Goal: Task Accomplishment & Management: Complete application form

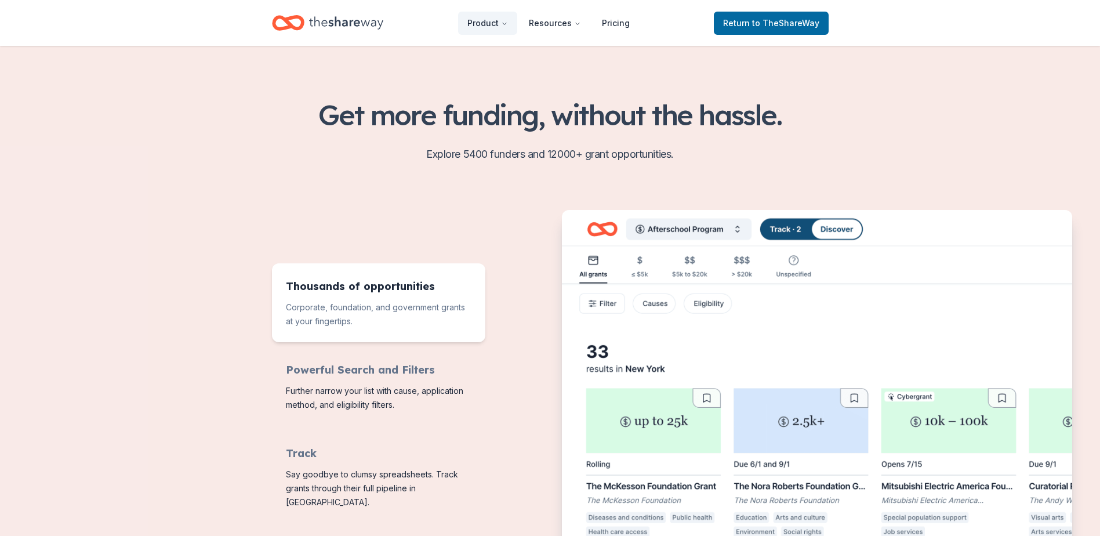
scroll to position [290, 0]
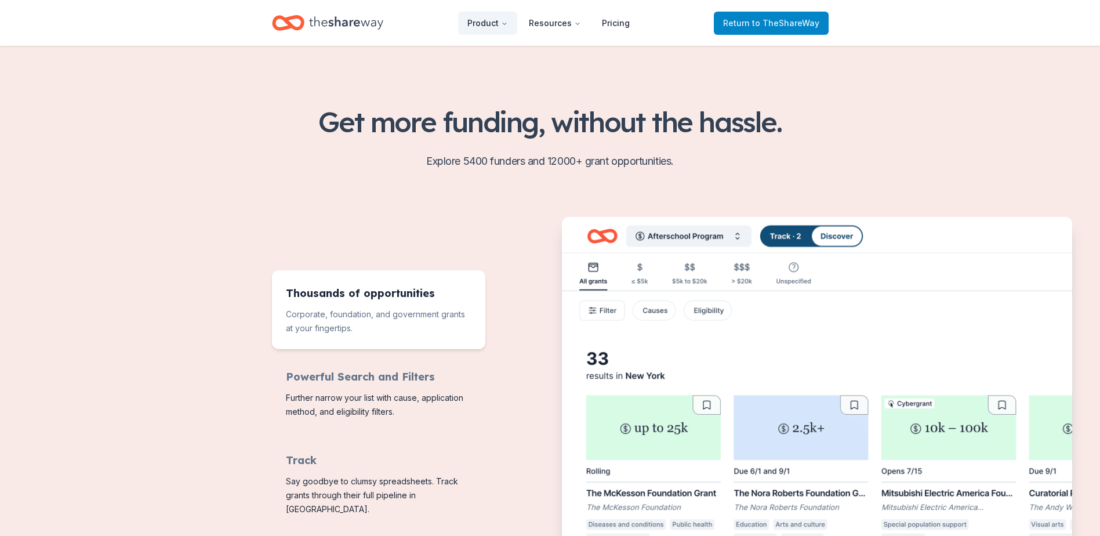
click at [762, 27] on span "to TheShareWay" at bounding box center [785, 23] width 67 height 10
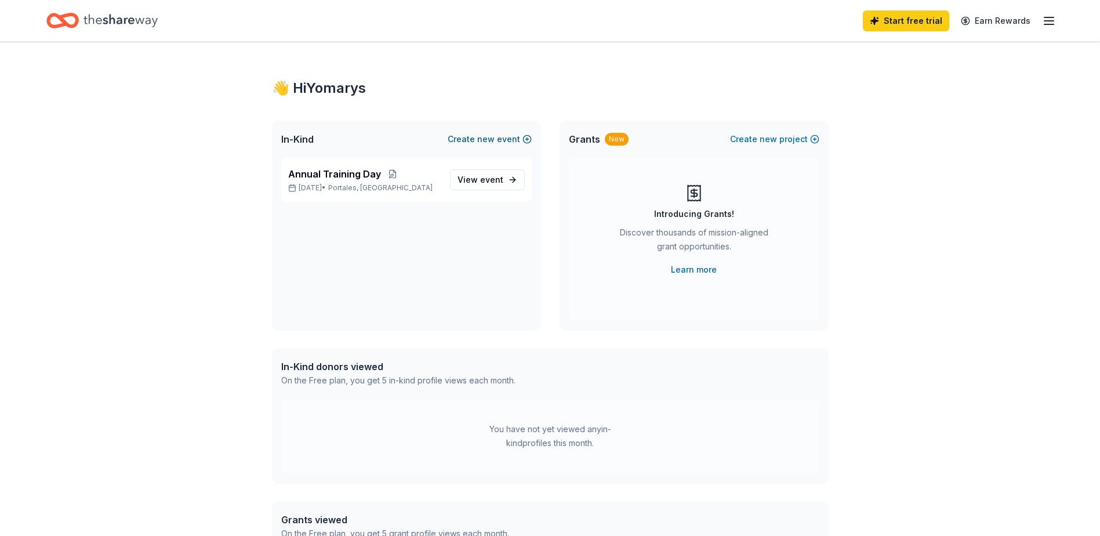
click at [471, 137] on button "Create new event" at bounding box center [490, 139] width 84 height 14
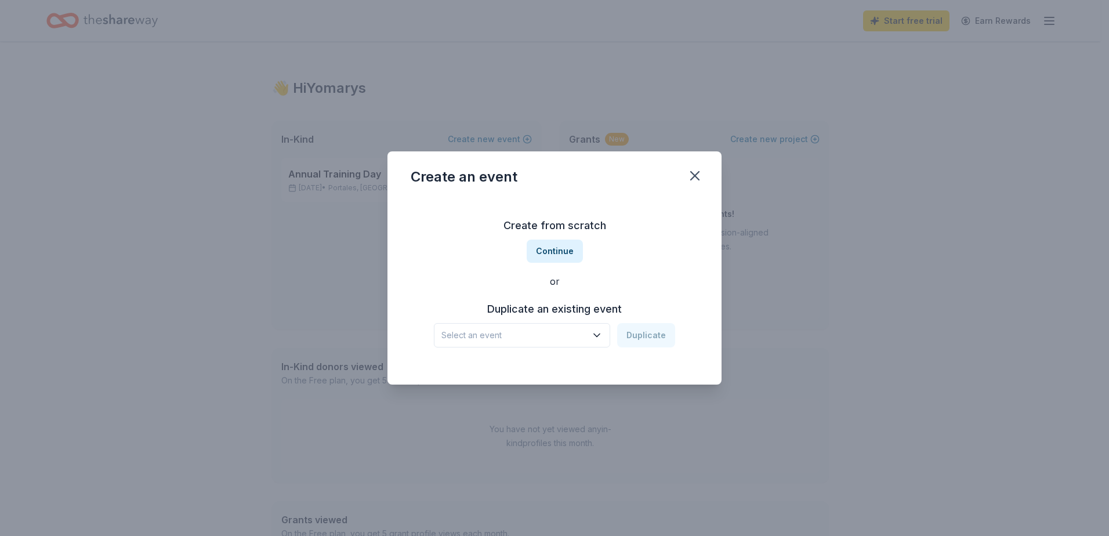
click at [576, 334] on span "Select an event" at bounding box center [513, 335] width 145 height 14
click at [601, 286] on div "Create from scratch Continue or Duplicate an existing event Select an event Dup…" at bounding box center [555, 282] width 288 height 168
click at [554, 249] on button "Continue" at bounding box center [554, 250] width 56 height 23
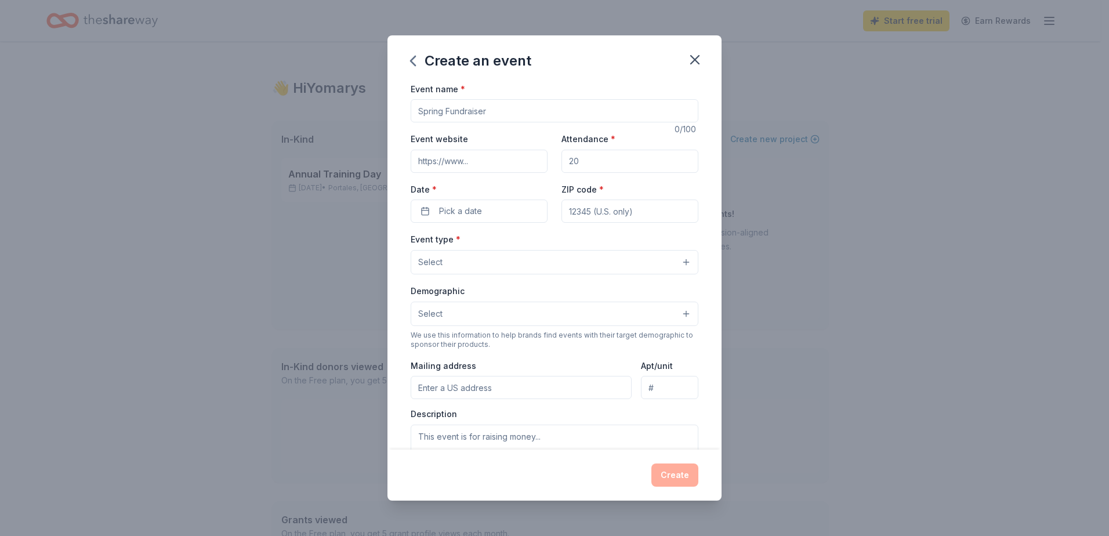
click at [517, 120] on input "Event name *" at bounding box center [555, 110] width 288 height 23
type input "[DATE]"
type input "[DOMAIN_NAME]"
type input "120"
type input "88130"
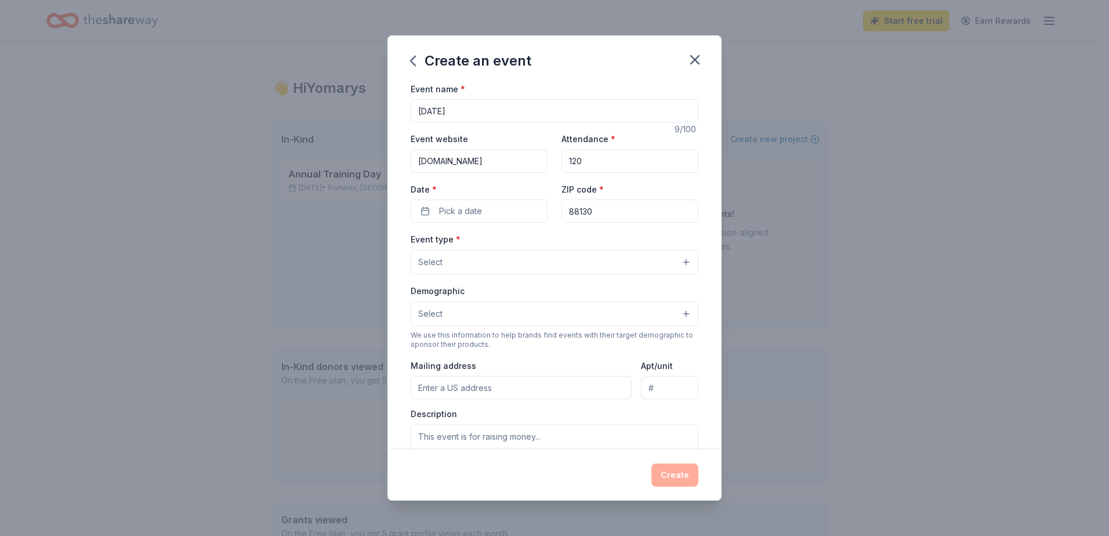
type input "[STREET_ADDRESS]"
type input "Portales, NM 88130"
click at [504, 210] on button "Pick a date" at bounding box center [479, 210] width 137 height 23
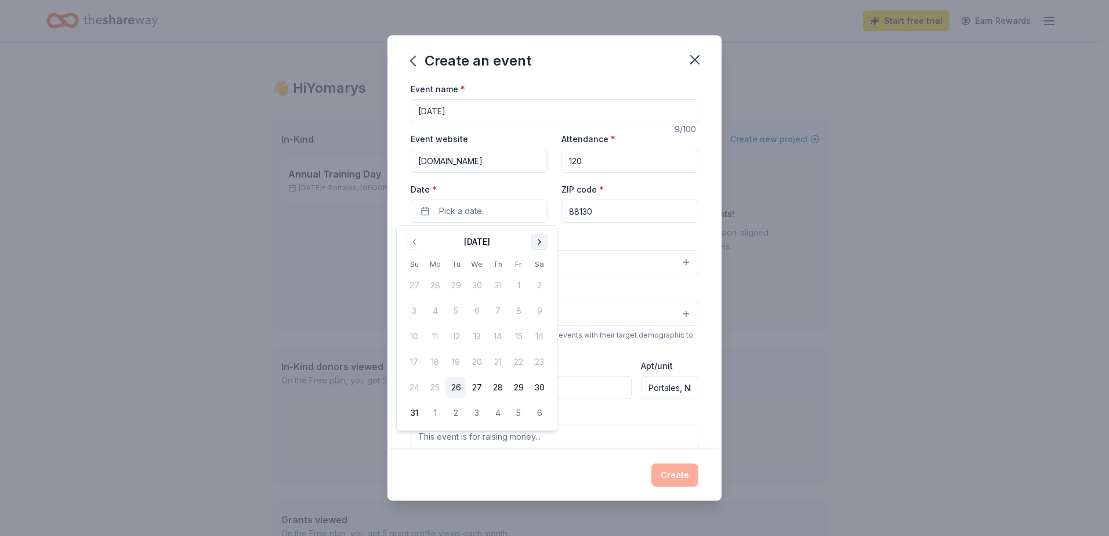
click at [534, 239] on button "Go to next month" at bounding box center [539, 242] width 16 height 16
click at [535, 240] on button "Go to next month" at bounding box center [539, 242] width 16 height 16
click at [516, 385] on button "31" at bounding box center [518, 387] width 21 height 21
click at [641, 224] on div "Event name * [DATE] 9 /100 Event website [DOMAIN_NAME] Attendance * 120 Date * …" at bounding box center [555, 350] width 288 height 536
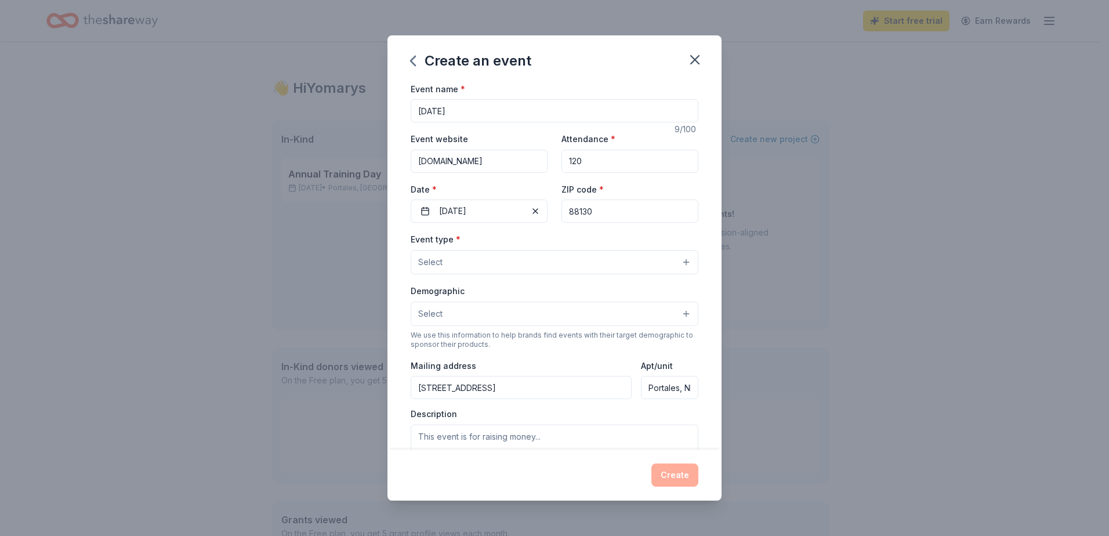
click at [555, 258] on button "Select" at bounding box center [555, 262] width 288 height 24
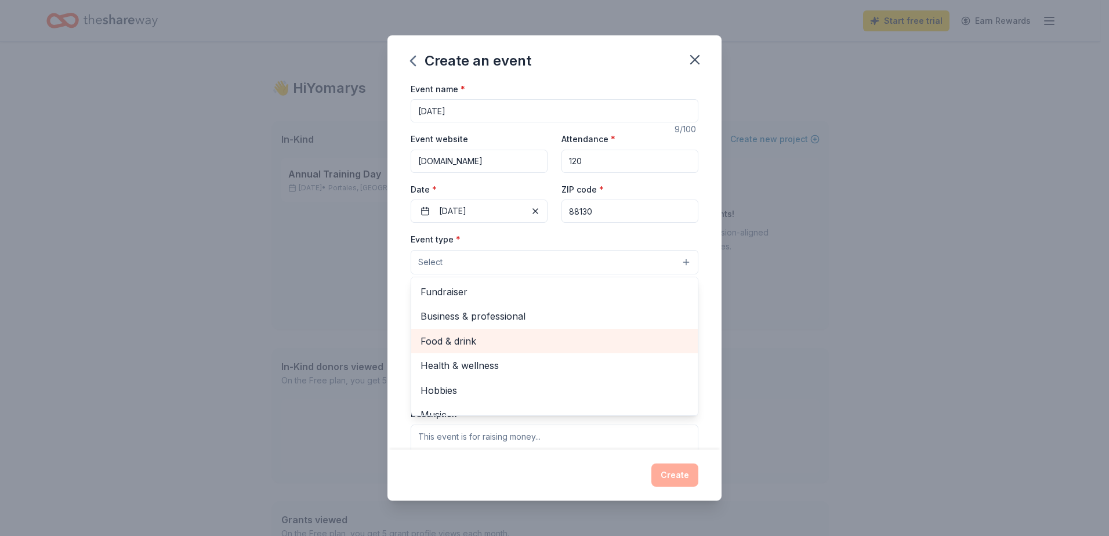
click at [469, 337] on span "Food & drink" at bounding box center [554, 340] width 268 height 15
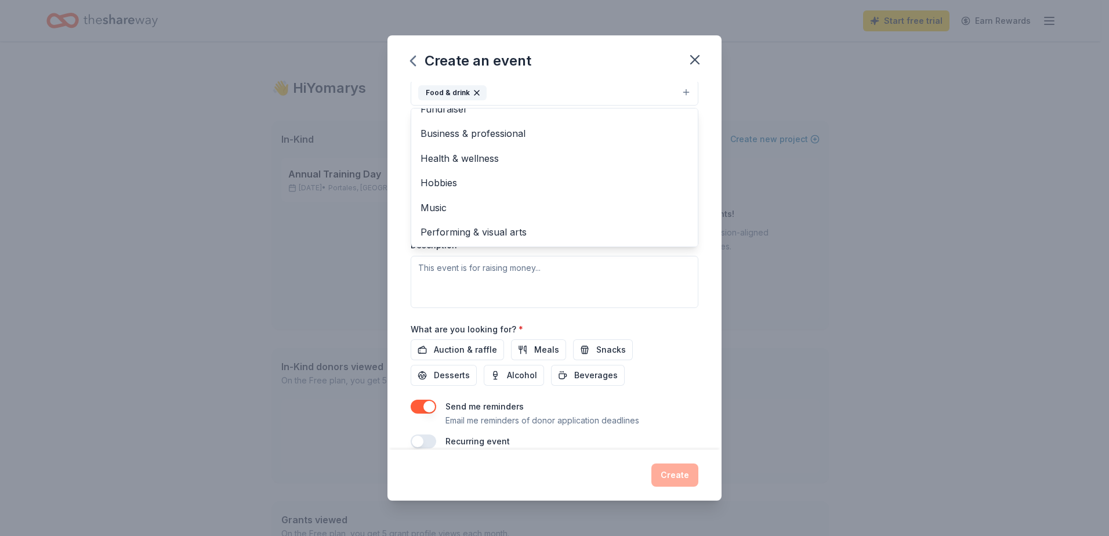
scroll to position [187, 0]
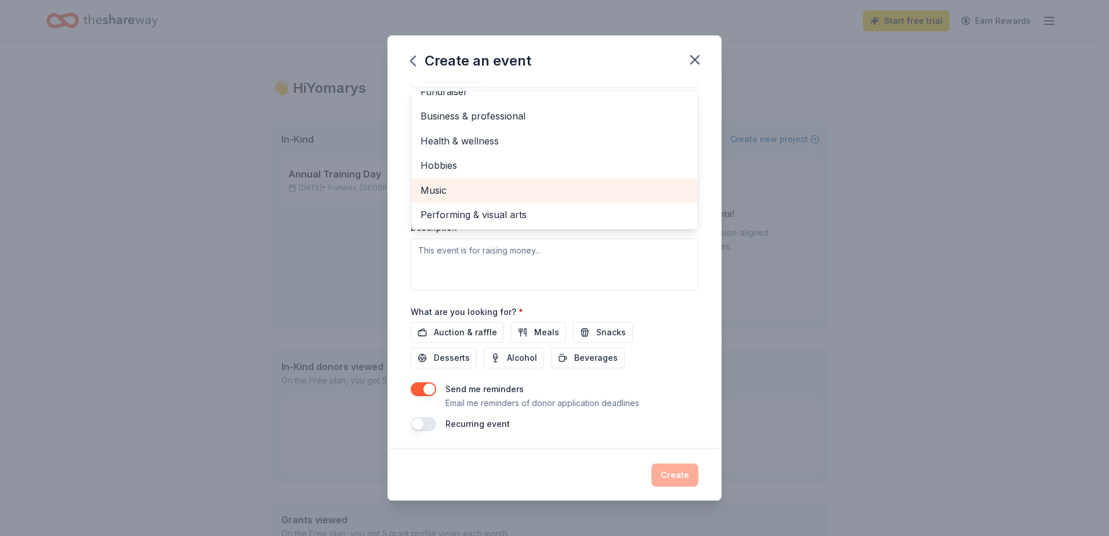
click at [460, 188] on span "Music" at bounding box center [554, 190] width 268 height 15
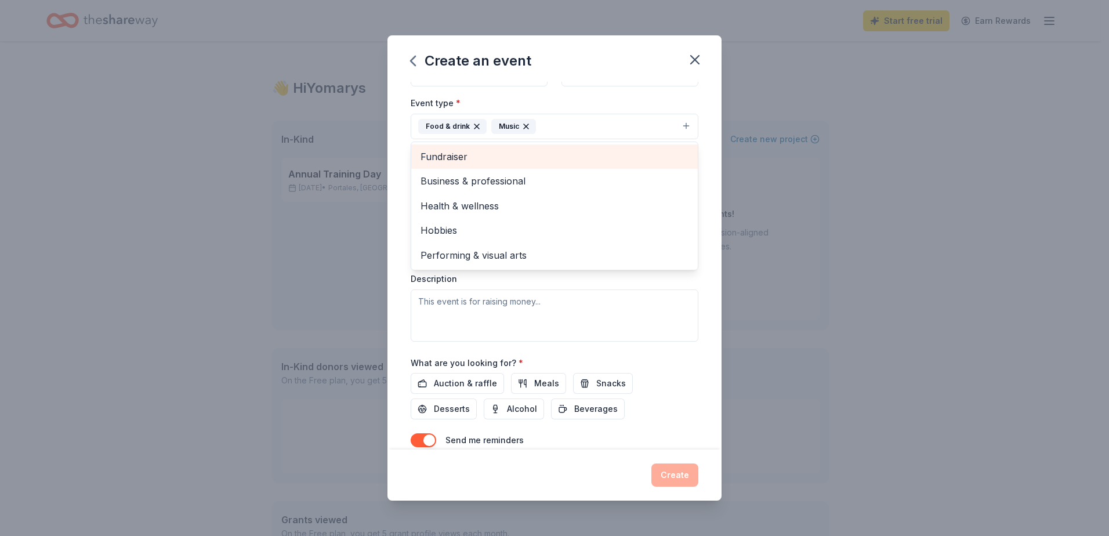
scroll to position [71, 0]
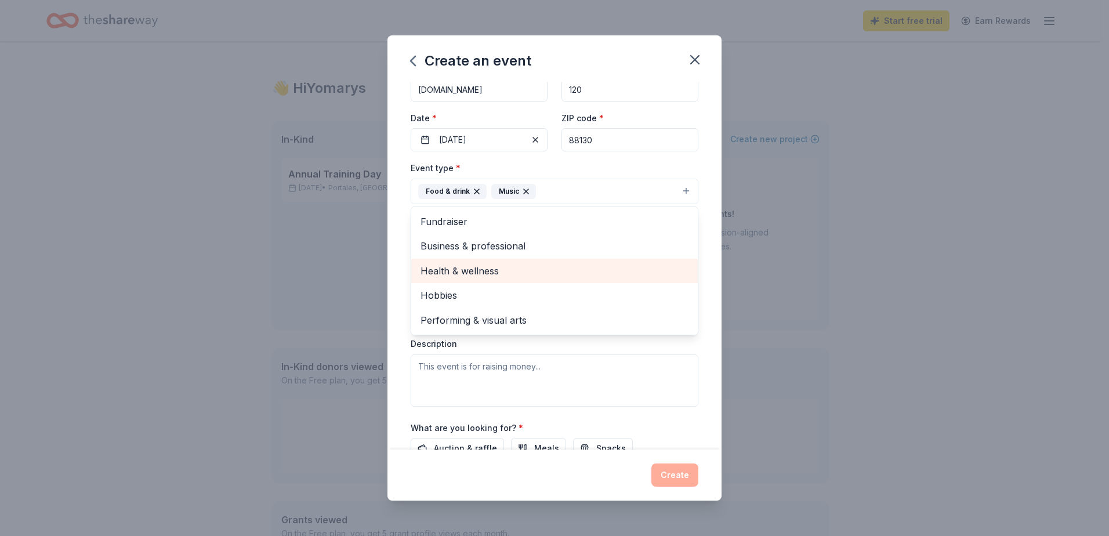
click at [480, 273] on span "Health & wellness" at bounding box center [554, 270] width 268 height 15
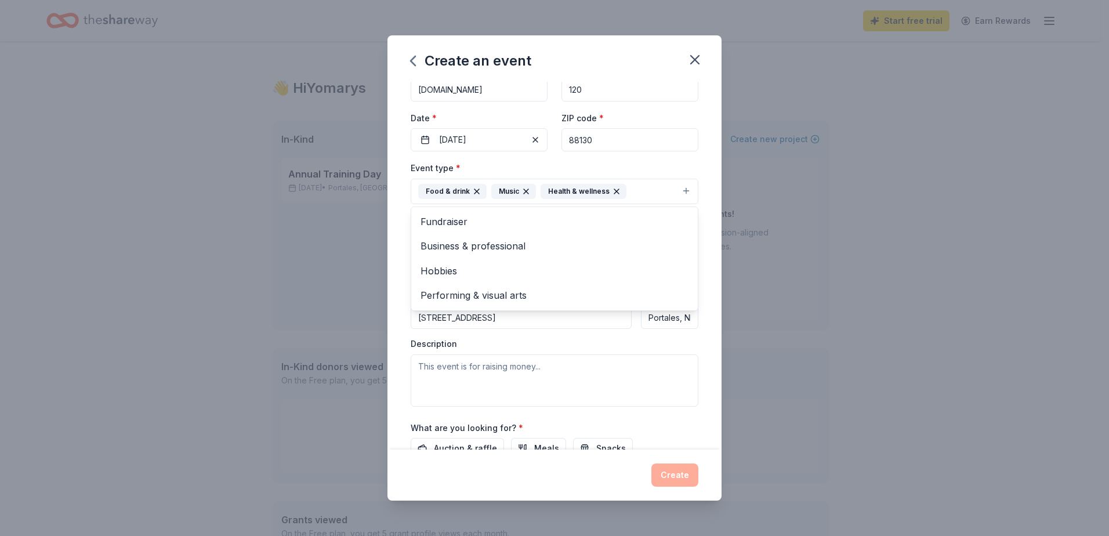
click at [674, 375] on div "Event type * Food & drink Music Health & wellness Fundraiser Business & profess…" at bounding box center [555, 283] width 288 height 245
click at [542, 247] on button "Select" at bounding box center [555, 243] width 288 height 24
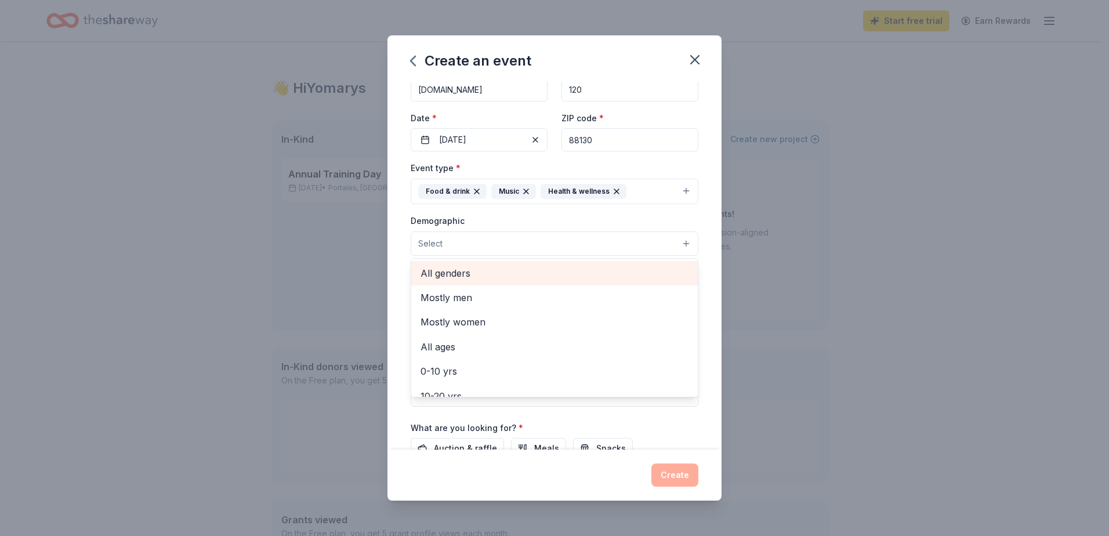
click at [465, 269] on span "All genders" at bounding box center [554, 273] width 268 height 15
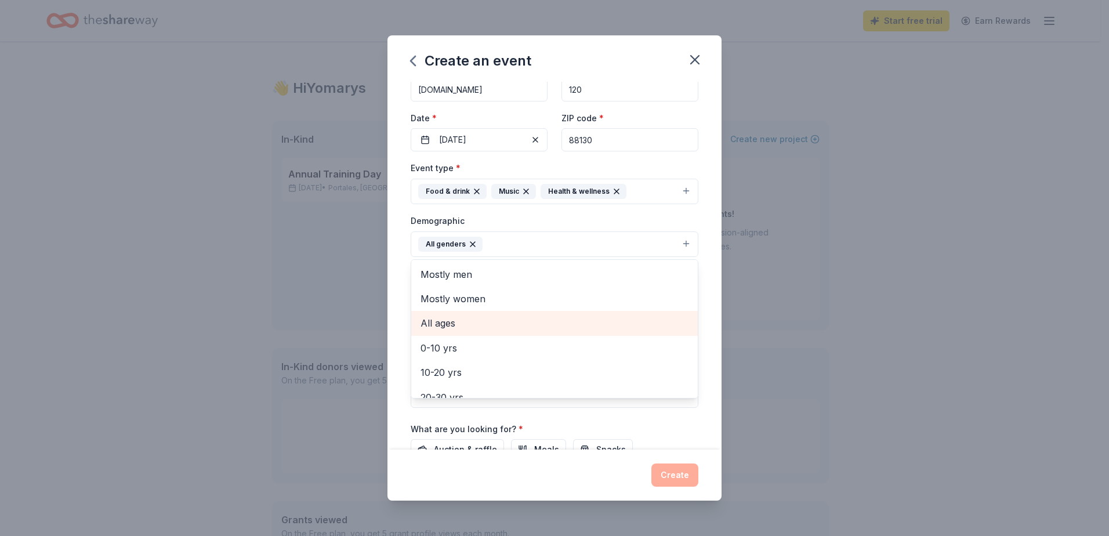
click at [447, 318] on span "All ages" at bounding box center [554, 322] width 268 height 15
click at [694, 216] on div "Event name * [DATE] 9 /100 Event website [DOMAIN_NAME] Attendance * 120 Date * …" at bounding box center [554, 266] width 334 height 368
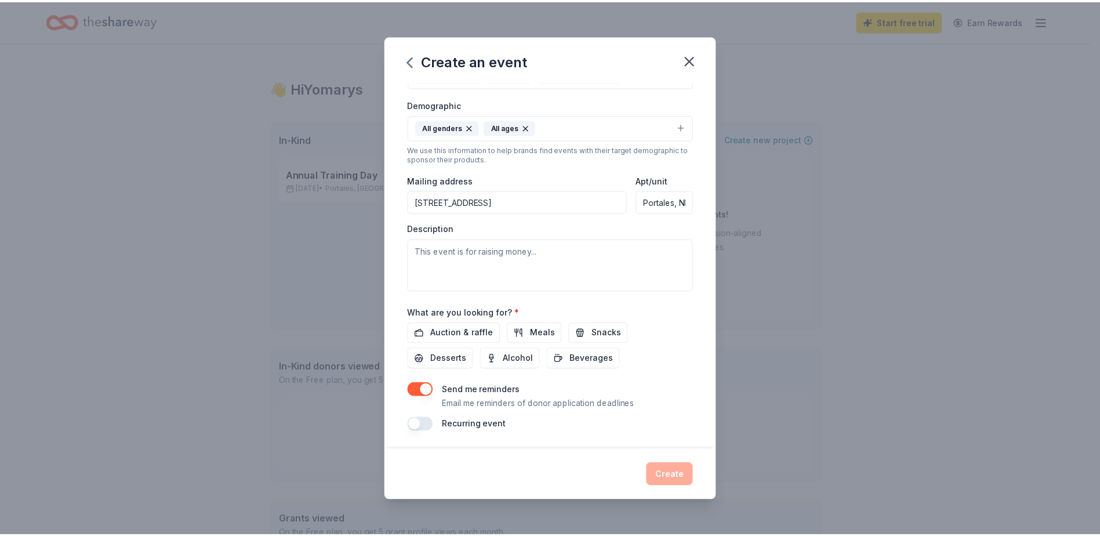
scroll to position [188, 0]
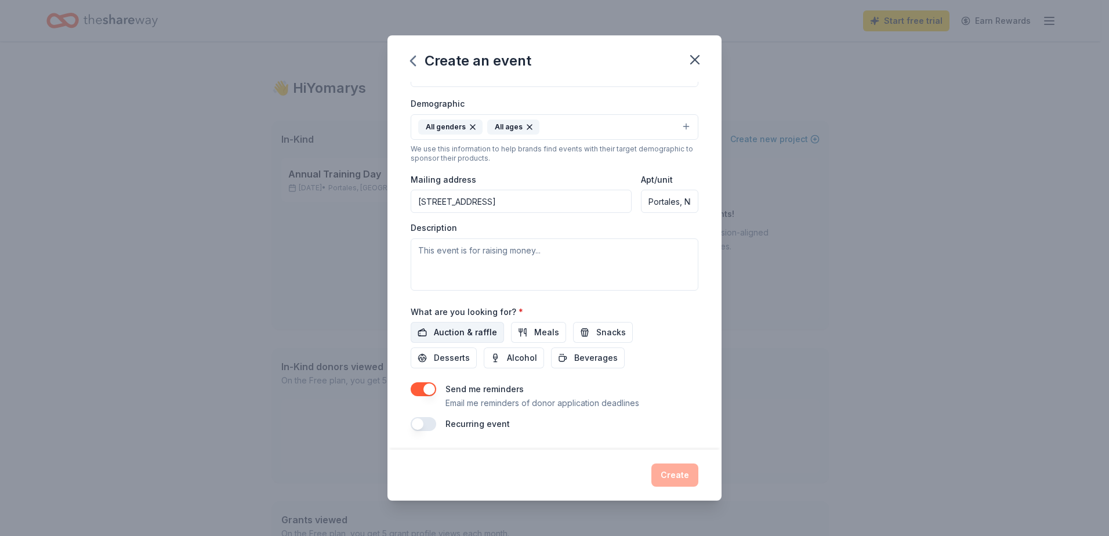
click at [480, 333] on span "Auction & raffle" at bounding box center [465, 332] width 63 height 14
click at [534, 332] on span "Meals" at bounding box center [546, 332] width 25 height 14
click at [607, 335] on span "Snacks" at bounding box center [611, 332] width 30 height 14
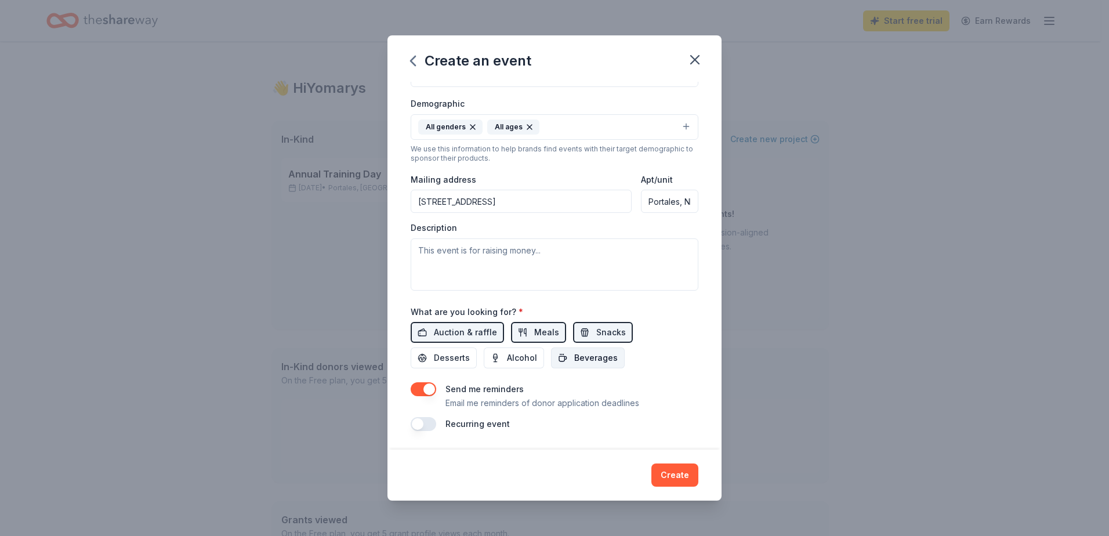
click at [576, 361] on span "Beverages" at bounding box center [595, 358] width 43 height 14
click at [455, 358] on span "Desserts" at bounding box center [452, 358] width 36 height 14
click at [676, 478] on button "Create" at bounding box center [674, 474] width 47 height 23
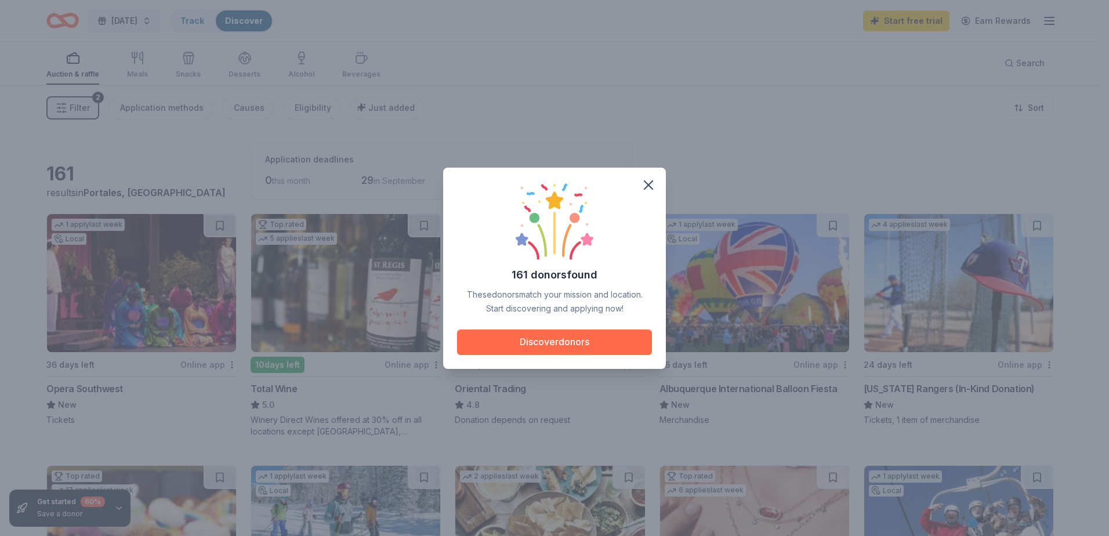
click at [579, 342] on button "Discover donors" at bounding box center [554, 342] width 195 height 26
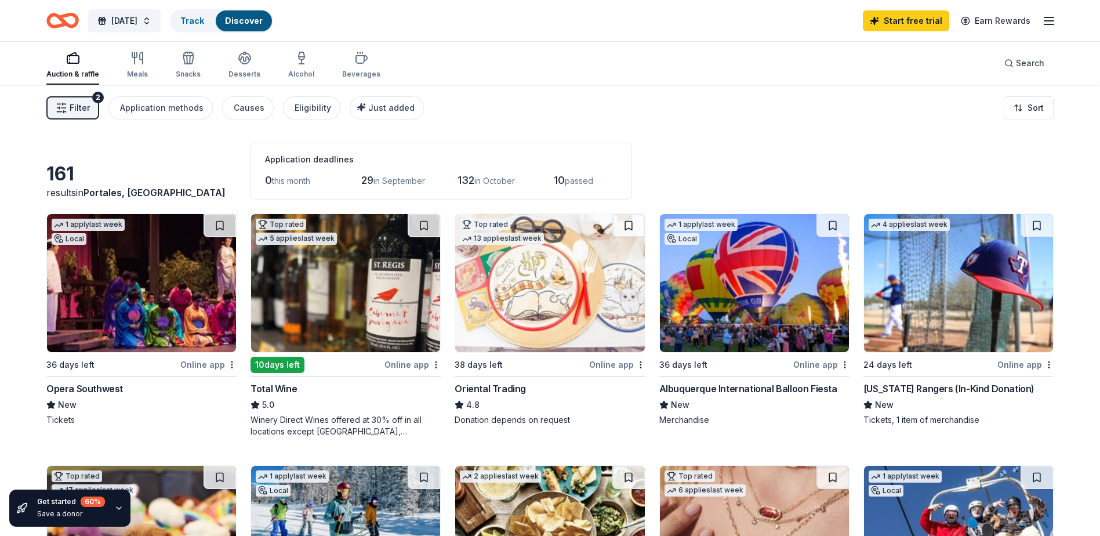
scroll to position [58, 0]
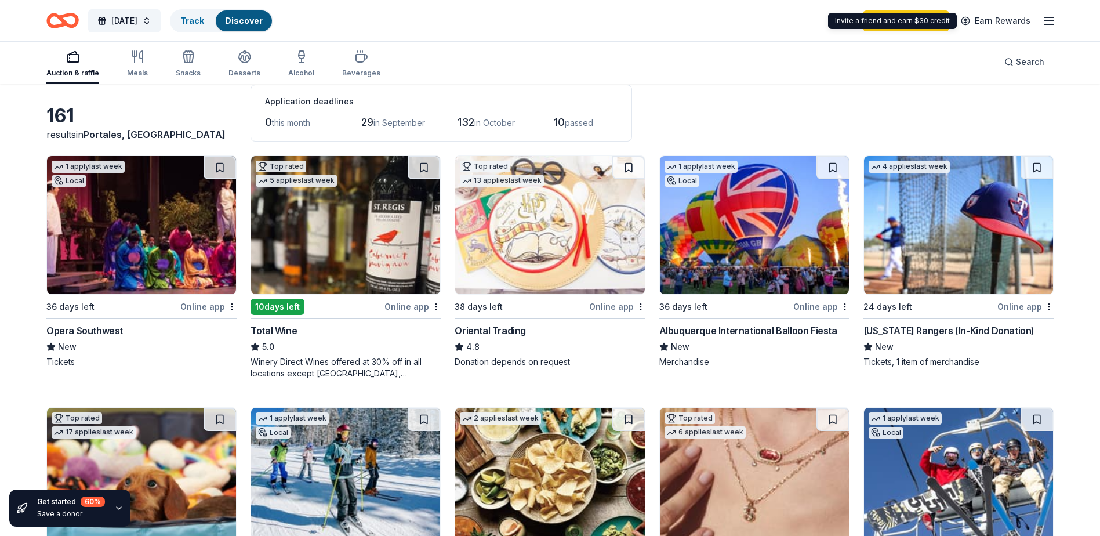
click at [916, 64] on div "Auction & raffle Meals Snacks Desserts Alcohol Beverages Search" at bounding box center [549, 62] width 1007 height 43
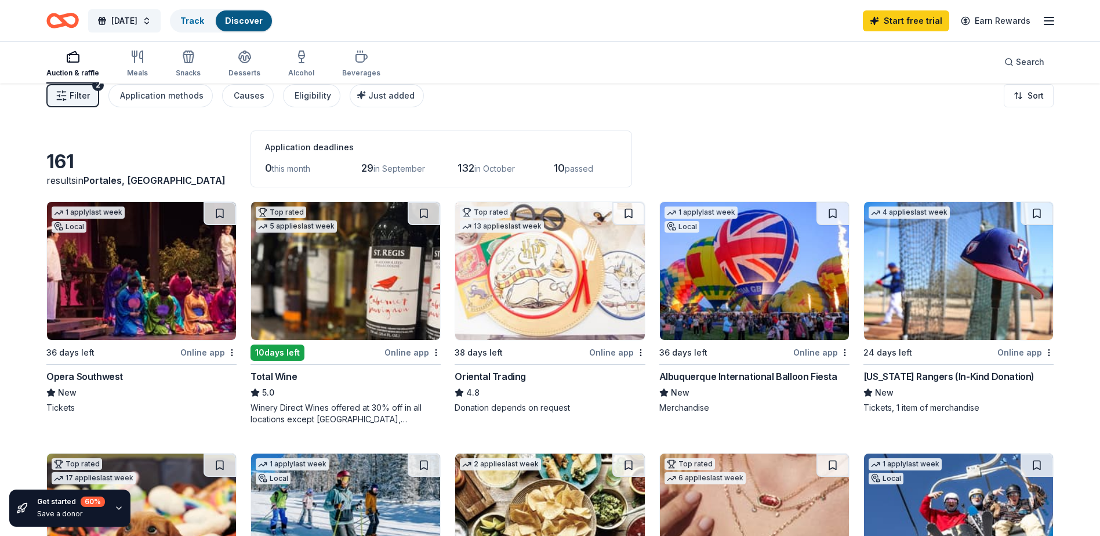
scroll to position [0, 0]
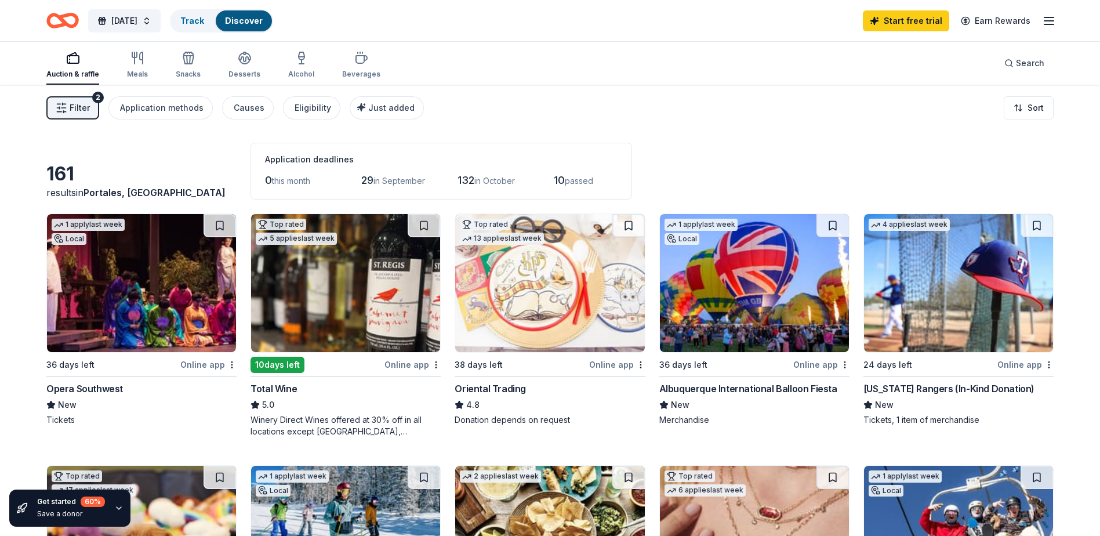
click at [108, 103] on div "Filter 2 Application methods Causes Eligibility Just added" at bounding box center [234, 107] width 377 height 23
click at [204, 19] on link "Track" at bounding box center [192, 21] width 24 height 10
click at [263, 21] on link "Discover" at bounding box center [244, 21] width 38 height 10
click at [263, 17] on link "Discover" at bounding box center [244, 21] width 38 height 10
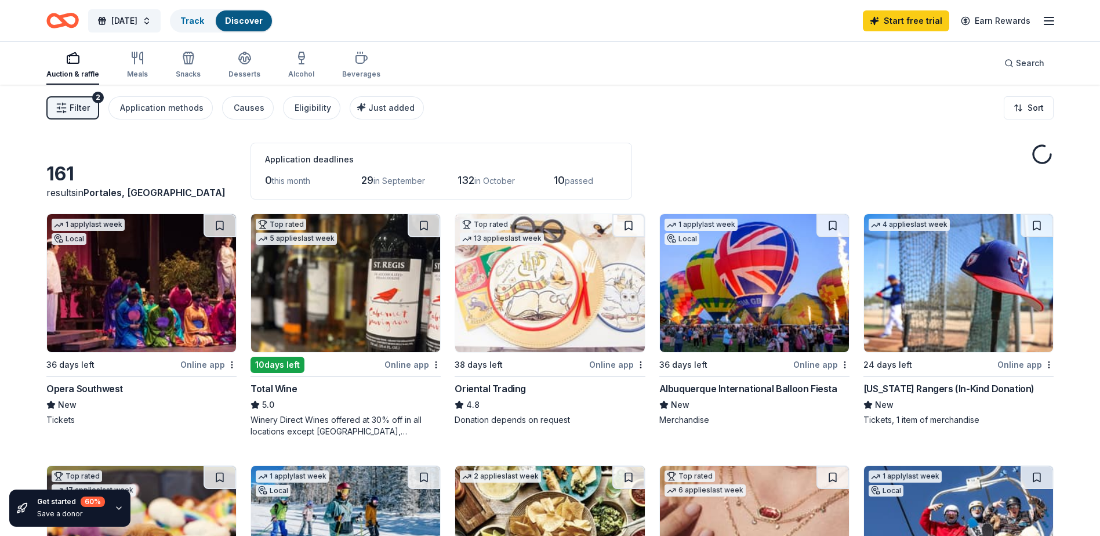
click at [227, 31] on button "Track Discover" at bounding box center [221, 20] width 103 height 23
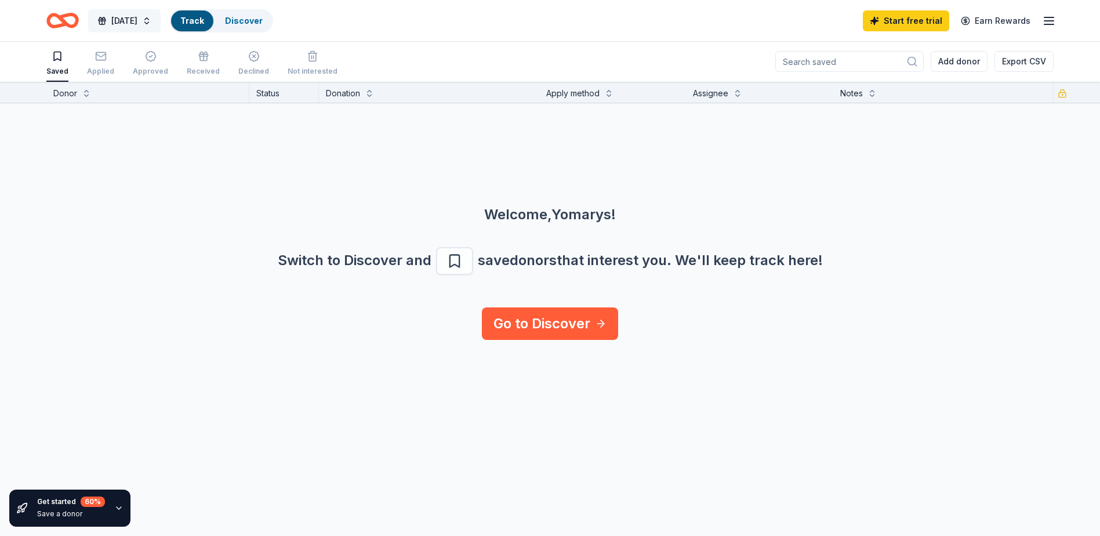
click at [142, 29] on button "[DATE]" at bounding box center [124, 20] width 72 height 23
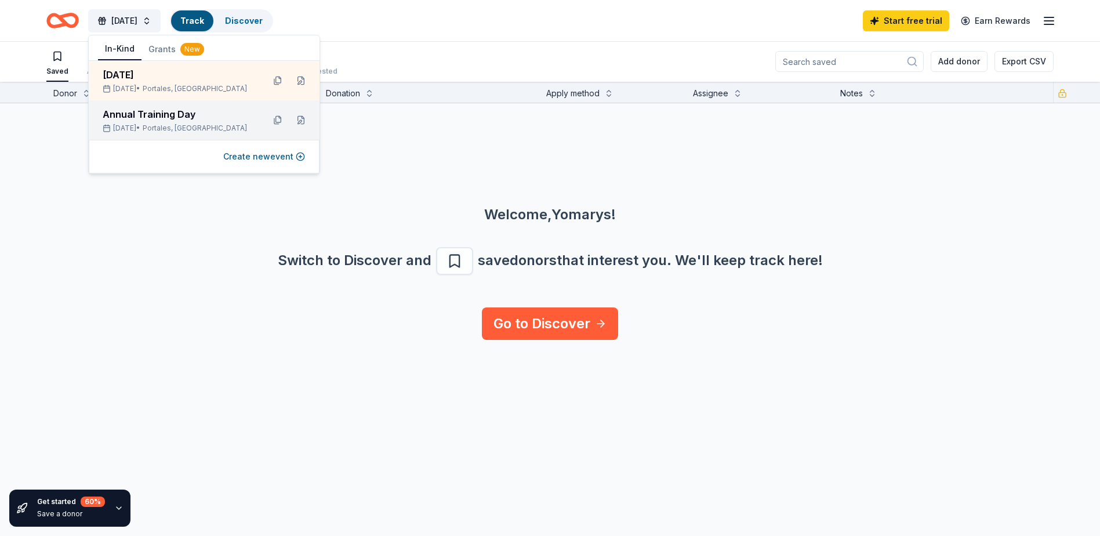
click at [197, 114] on div "Annual Training Day" at bounding box center [179, 114] width 152 height 14
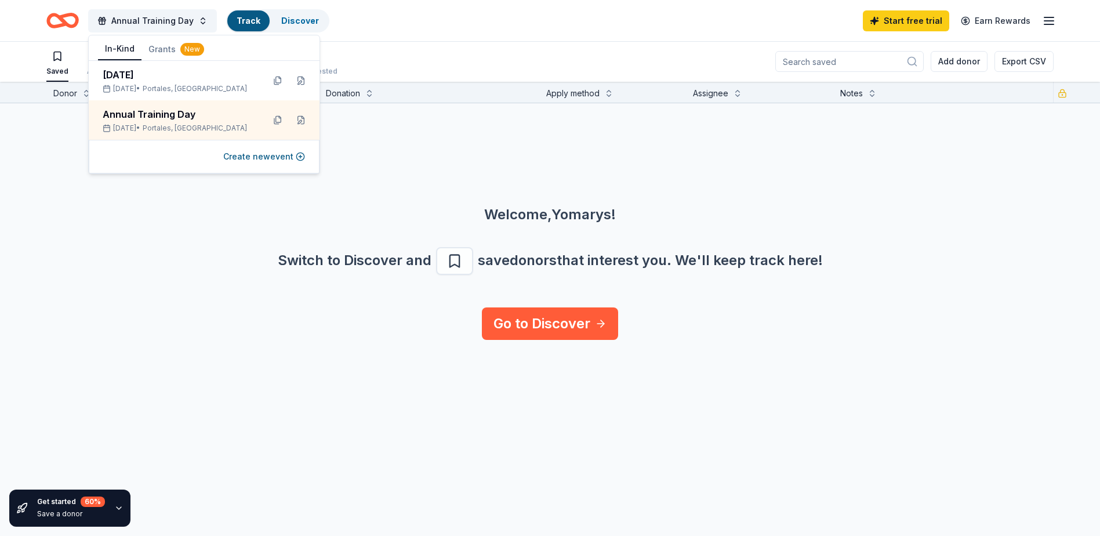
click at [385, 14] on div "Annual Training Day Track Discover Start free trial Earn Rewards" at bounding box center [549, 20] width 1007 height 27
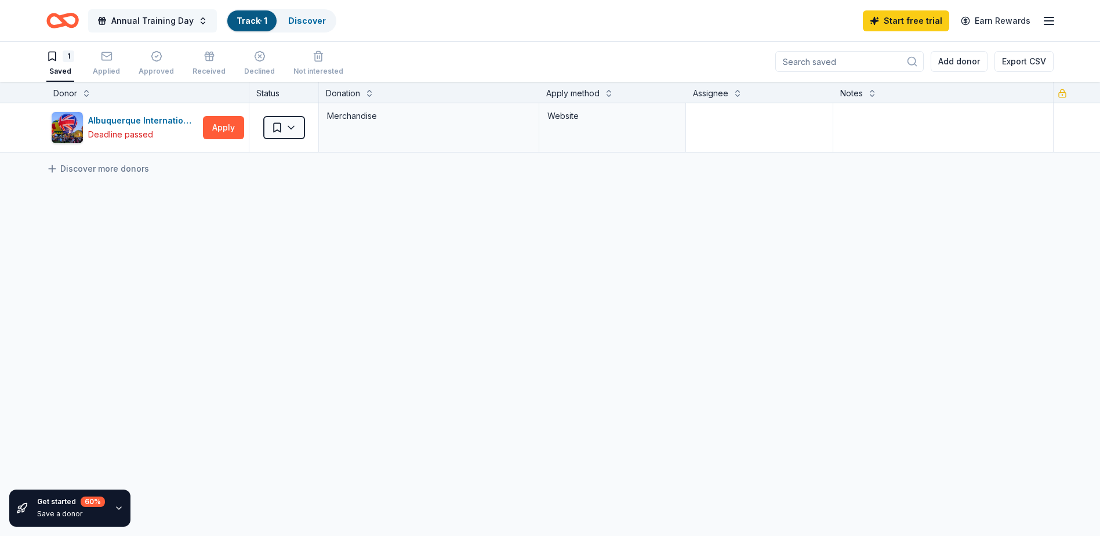
click at [159, 28] on button "Annual Training Day" at bounding box center [152, 20] width 129 height 23
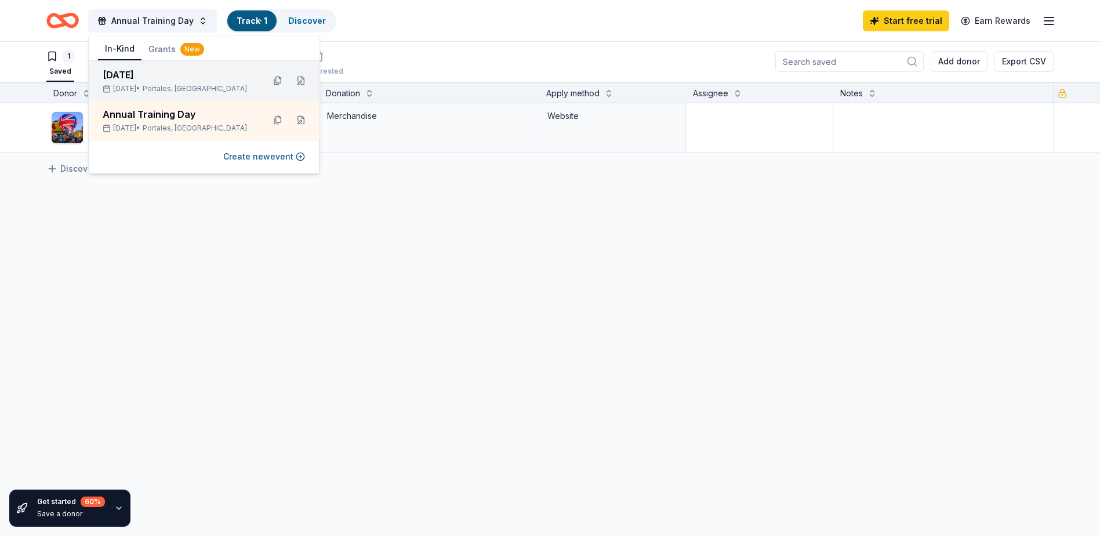
click at [141, 89] on div "[DATE] • Portales, [GEOGRAPHIC_DATA]" at bounding box center [179, 88] width 152 height 9
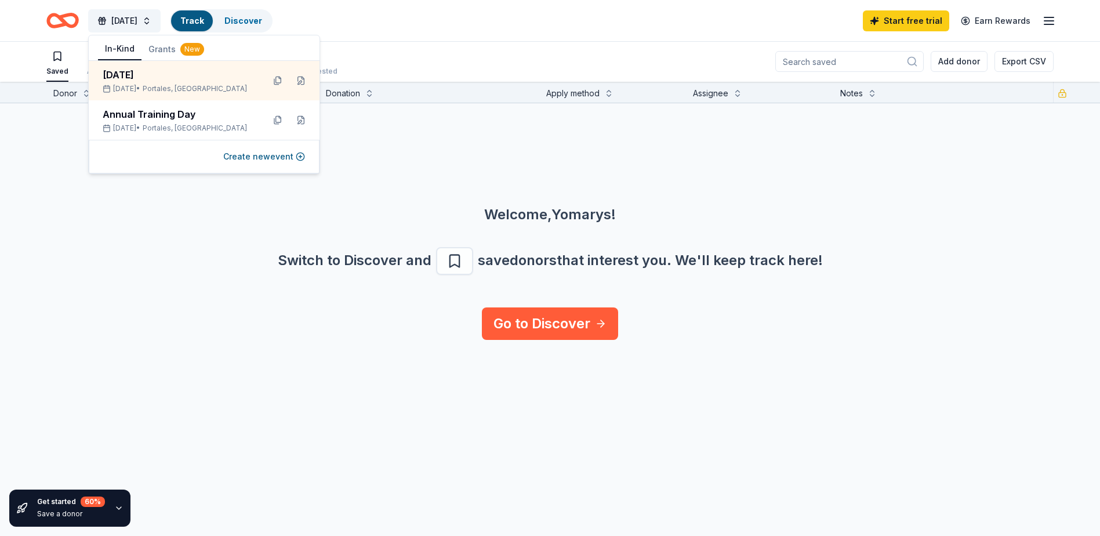
click at [155, 194] on div "Welcome, [PERSON_NAME] ! Switch to Discover and save donors that interest you. …" at bounding box center [550, 205] width 1100 height 204
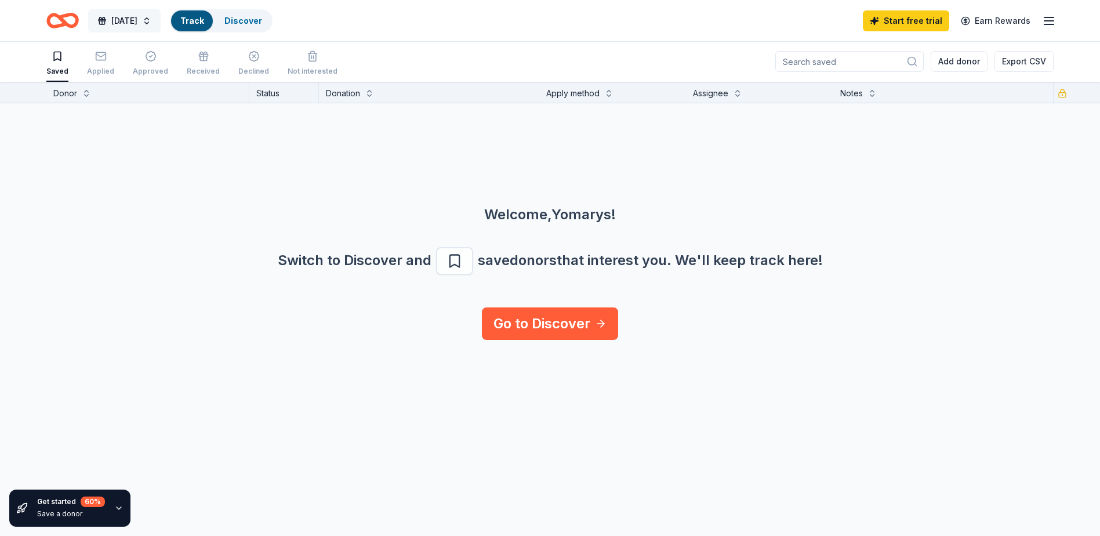
click at [137, 21] on span "[DATE]" at bounding box center [124, 21] width 26 height 14
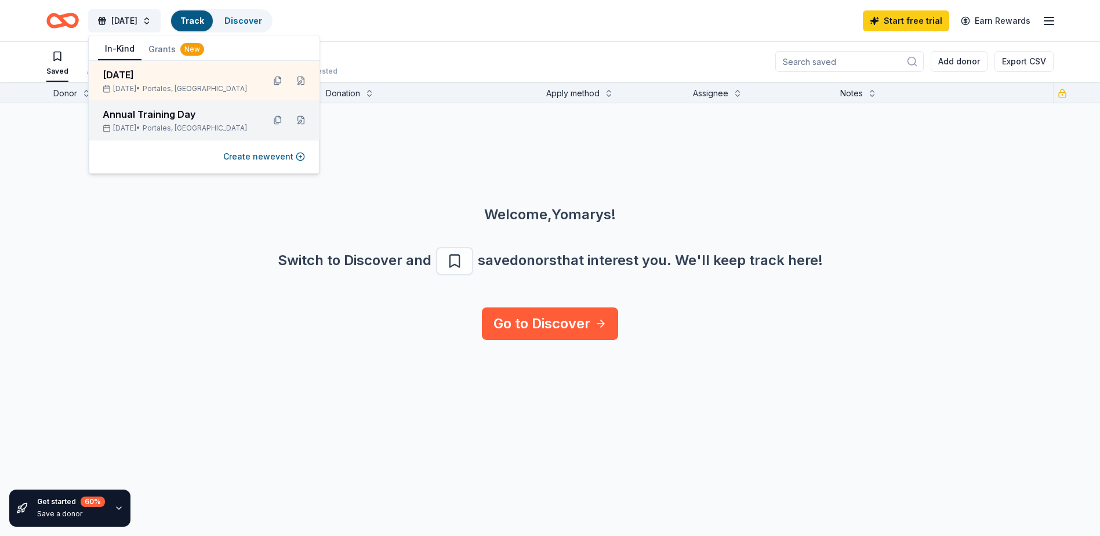
click at [162, 129] on span "Portales, [GEOGRAPHIC_DATA]" at bounding box center [195, 128] width 104 height 9
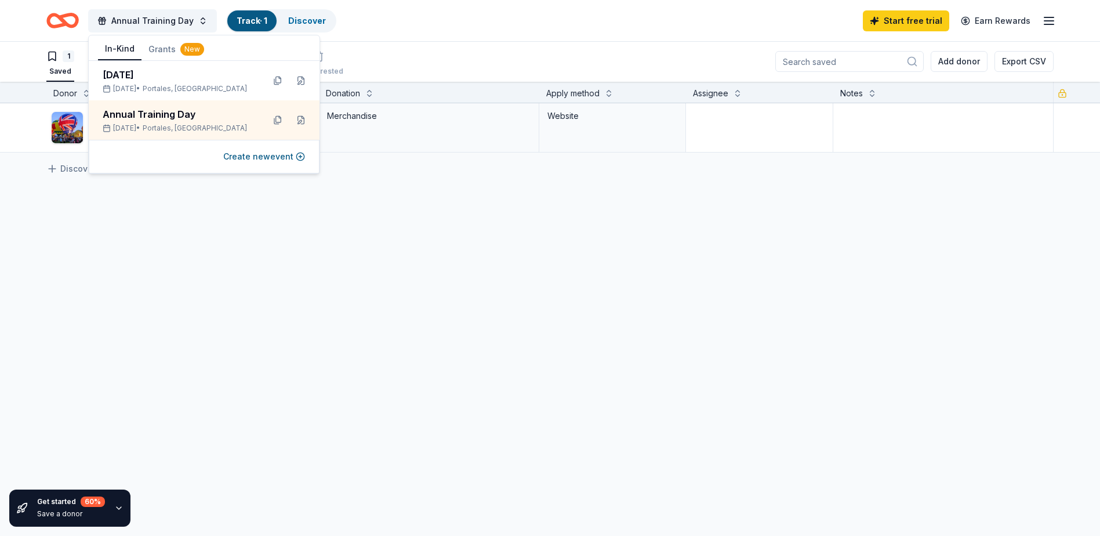
click at [398, 24] on div "Annual Training Day Track · 1 Discover Start free trial Earn Rewards" at bounding box center [549, 20] width 1007 height 27
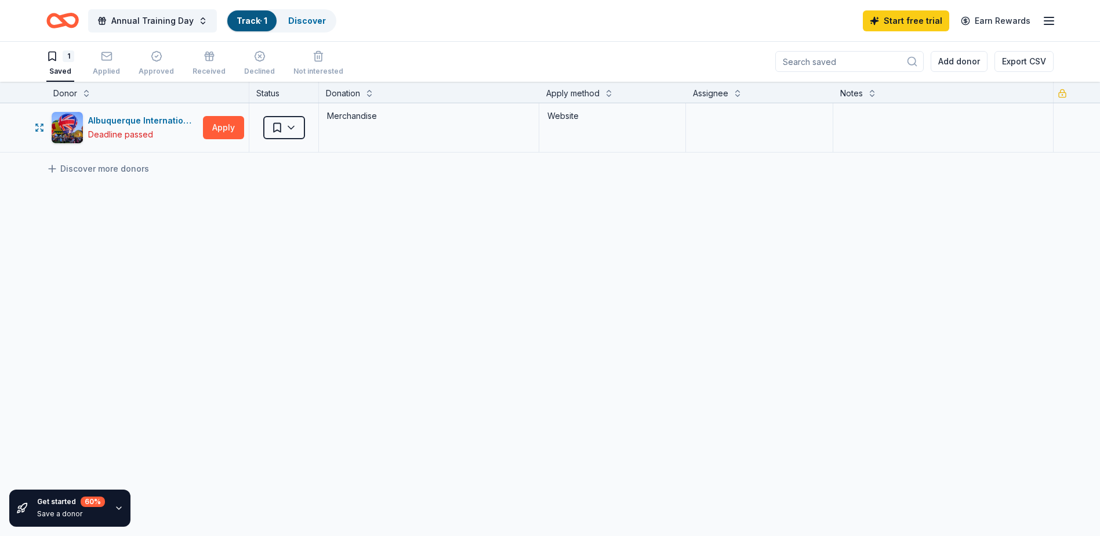
click at [375, 126] on div "Merchandise" at bounding box center [429, 127] width 220 height 49
click at [309, 21] on link "Discover" at bounding box center [307, 21] width 38 height 10
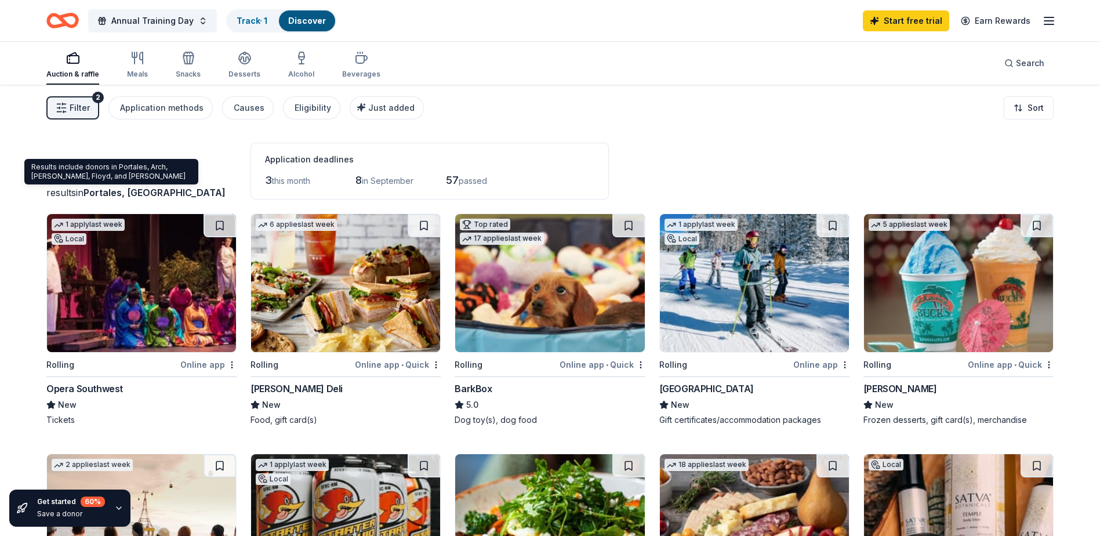
click at [143, 188] on span "Portales, [GEOGRAPHIC_DATA]" at bounding box center [154, 193] width 142 height 12
drag, startPoint x: 169, startPoint y: 188, endPoint x: 69, endPoint y: 189, distance: 99.7
click at [69, 189] on div "results in [GEOGRAPHIC_DATA], [GEOGRAPHIC_DATA]" at bounding box center [141, 193] width 190 height 14
click at [183, 21] on span "Annual Training Day" at bounding box center [152, 21] width 82 height 14
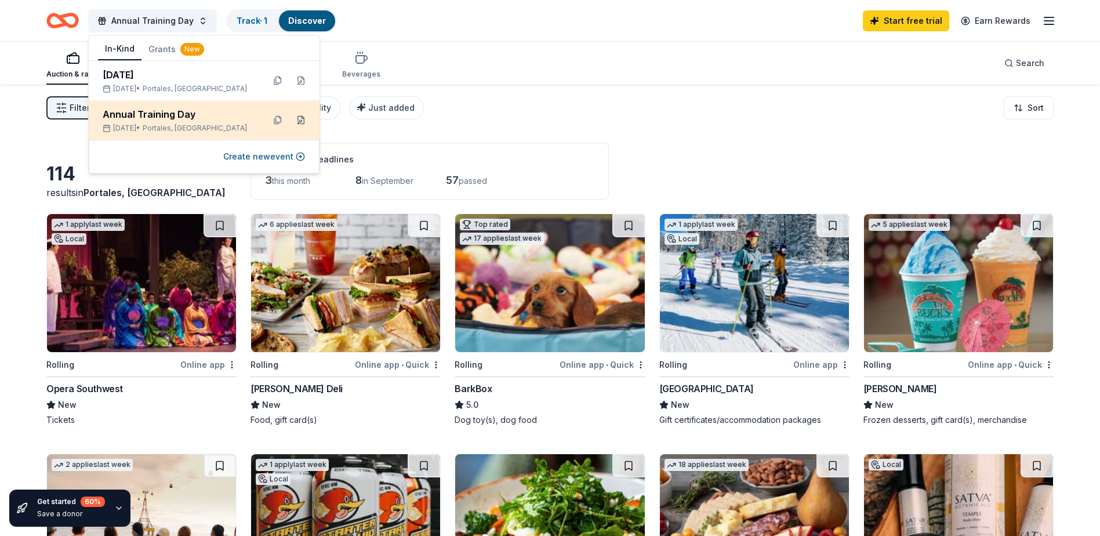
click at [300, 117] on button at bounding box center [301, 120] width 19 height 19
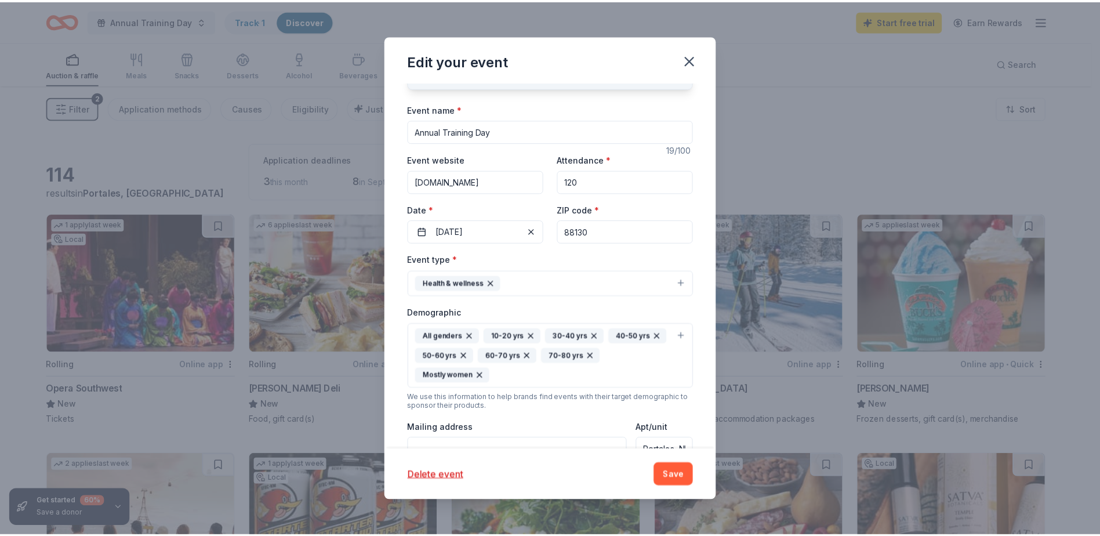
scroll to position [116, 0]
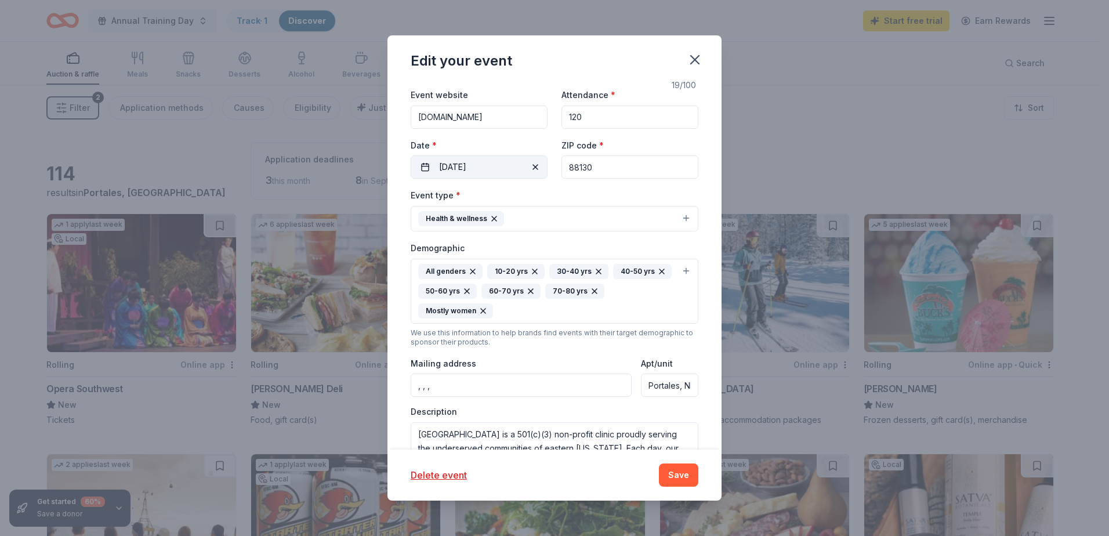
drag, startPoint x: 620, startPoint y: 168, endPoint x: 511, endPoint y: 168, distance: 109.0
click at [511, 168] on div "Event website [DOMAIN_NAME] Attendance * 120 Date * [DATE] ZIP code * 88130" at bounding box center [555, 133] width 288 height 91
type input "79401"
click at [680, 480] on button "Save" at bounding box center [678, 474] width 39 height 23
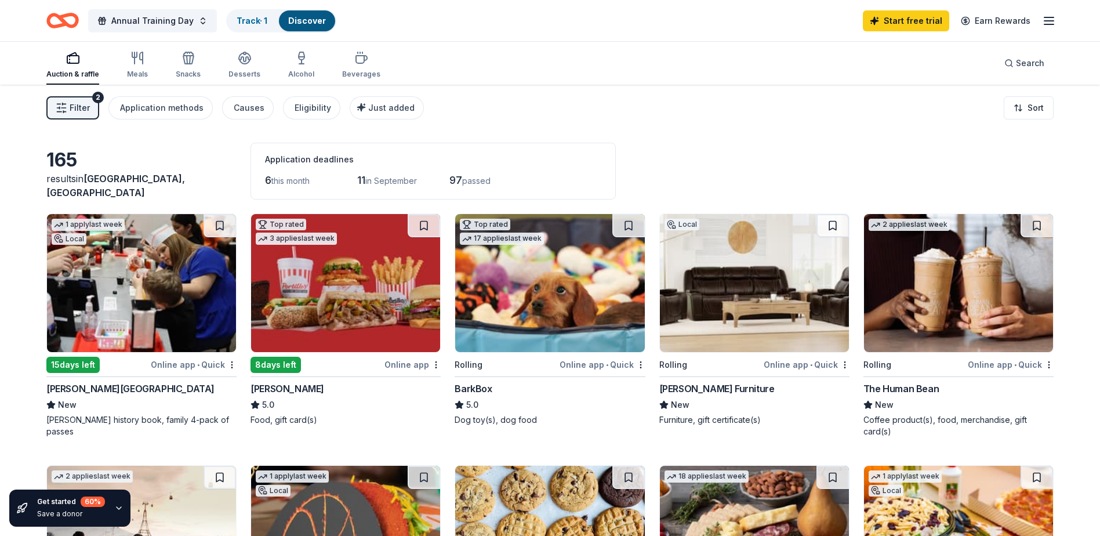
click at [85, 104] on span "Filter" at bounding box center [80, 108] width 20 height 14
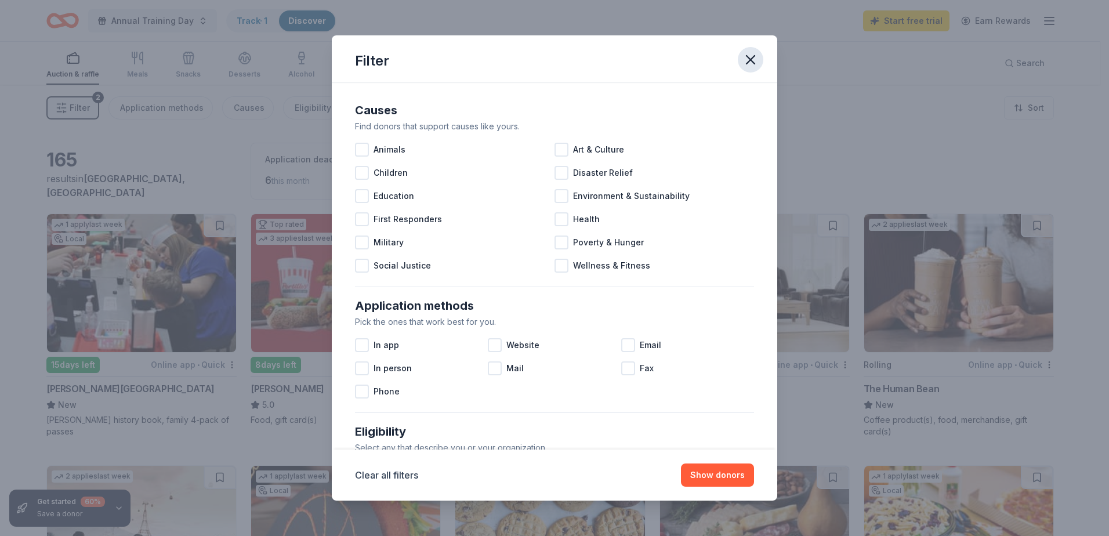
click at [742, 61] on icon "button" at bounding box center [750, 60] width 16 height 16
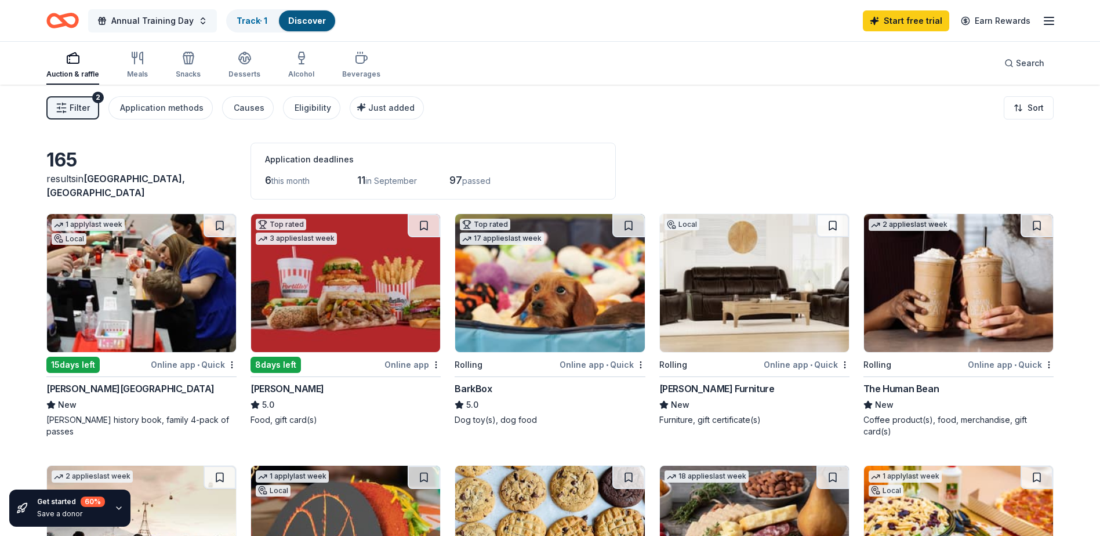
click at [163, 23] on span "Annual Training Day" at bounding box center [152, 21] width 82 height 14
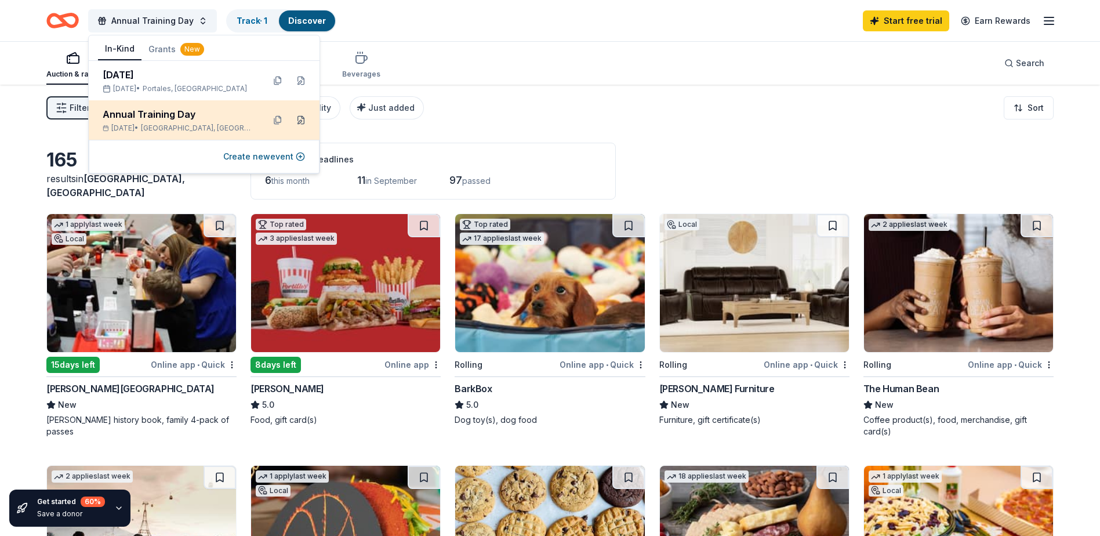
click at [300, 118] on button at bounding box center [301, 120] width 19 height 19
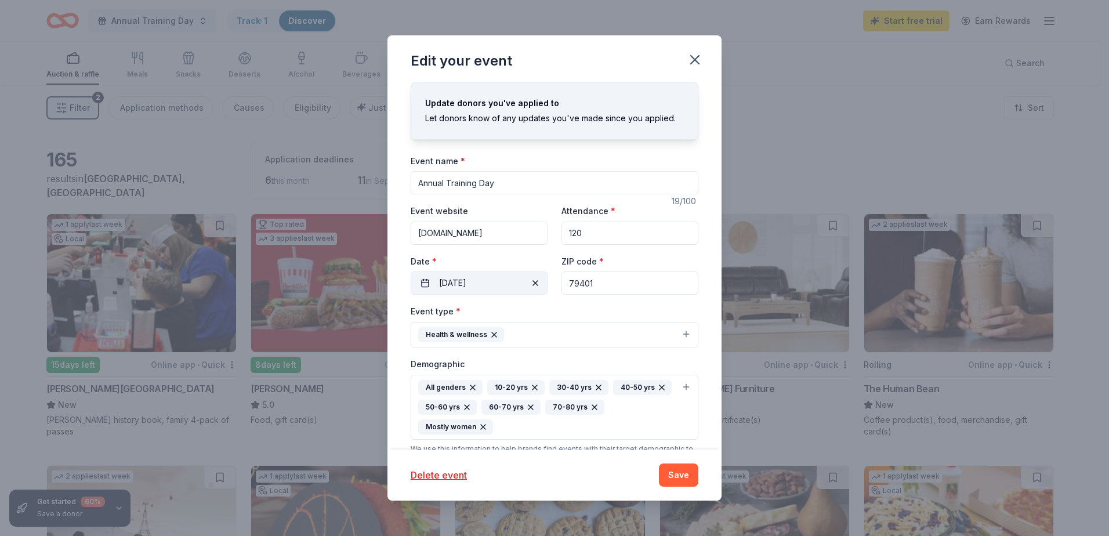
drag, startPoint x: 623, startPoint y: 287, endPoint x: 529, endPoint y: 284, distance: 94.0
click at [529, 284] on div "Event website [DOMAIN_NAME] Attendance * 120 Date * [DATE] ZIP code * 79401" at bounding box center [555, 249] width 288 height 91
type input "88202"
click at [672, 474] on button "Save" at bounding box center [678, 474] width 39 height 23
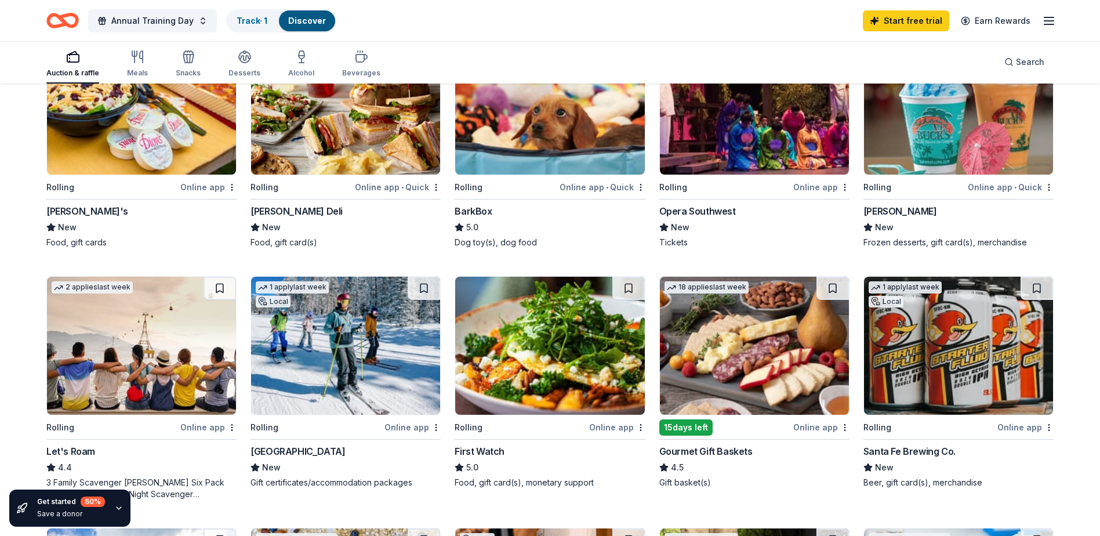
scroll to position [58, 0]
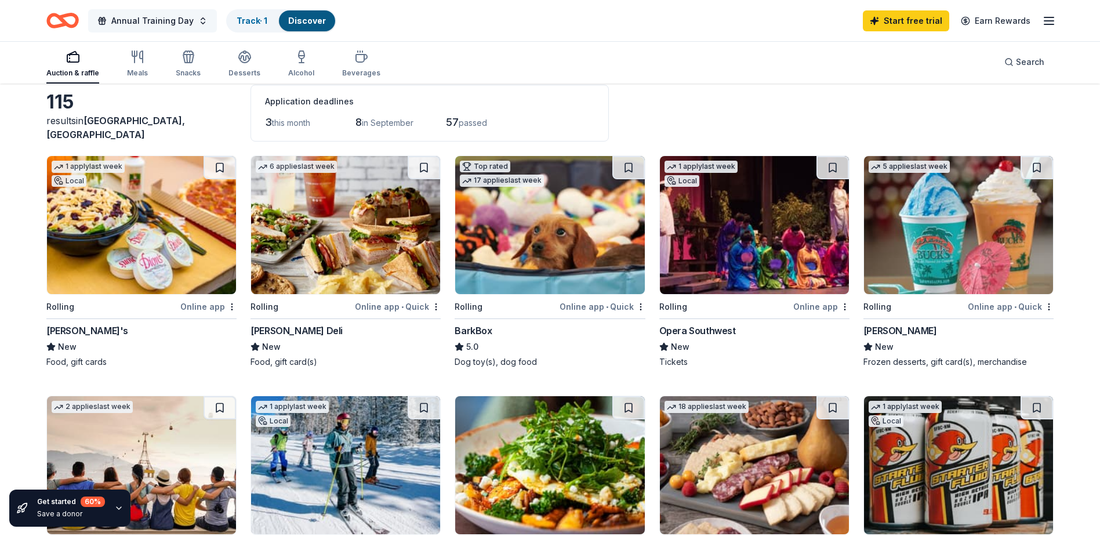
click at [171, 25] on span "Annual Training Day" at bounding box center [152, 21] width 82 height 14
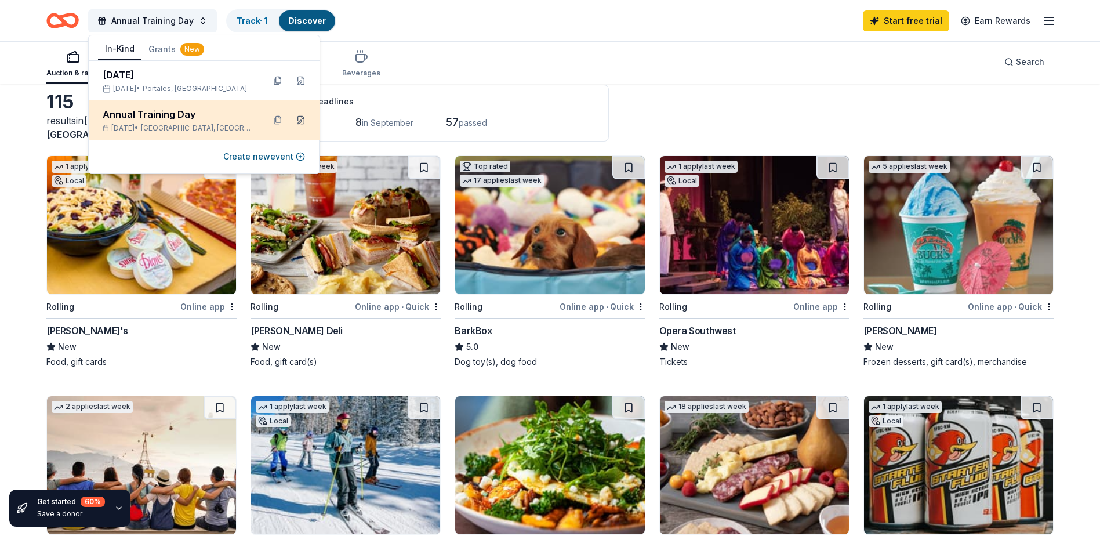
click at [299, 118] on button at bounding box center [301, 120] width 19 height 19
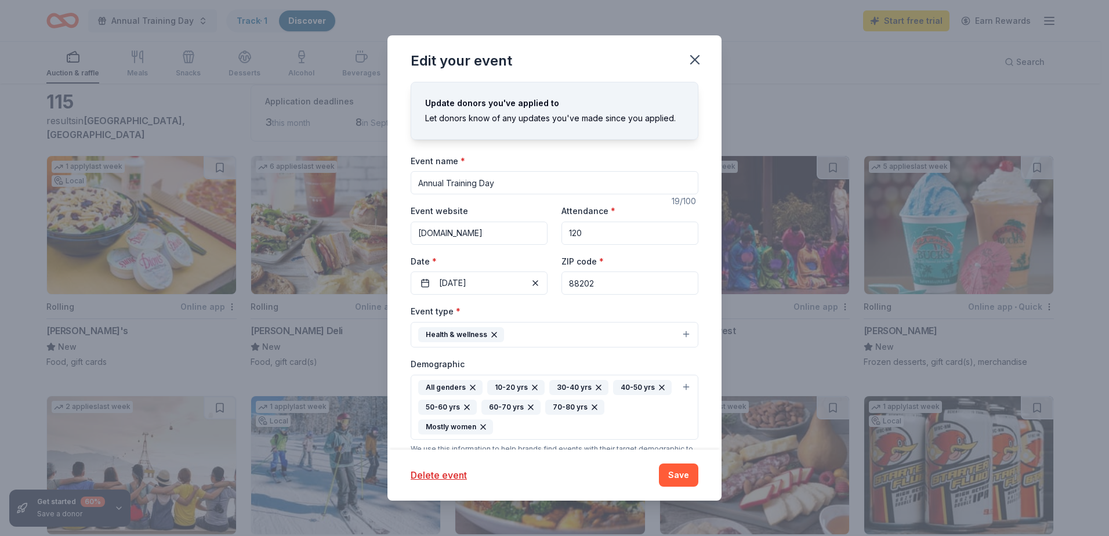
drag, startPoint x: 619, startPoint y: 282, endPoint x: 542, endPoint y: 271, distance: 78.5
click at [542, 271] on div "Event website [DOMAIN_NAME] Attendance * 120 Date * [DATE] ZIP code * 88202" at bounding box center [555, 249] width 288 height 91
click at [609, 292] on input "88202" at bounding box center [629, 282] width 137 height 23
type input "79103"
click at [681, 473] on button "Save" at bounding box center [678, 474] width 39 height 23
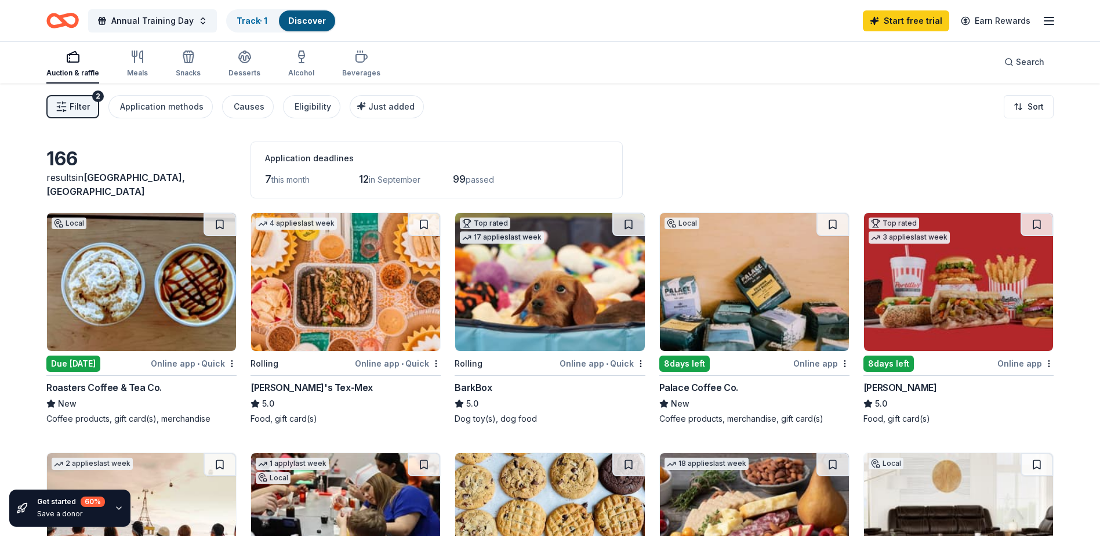
scroll to position [0, 0]
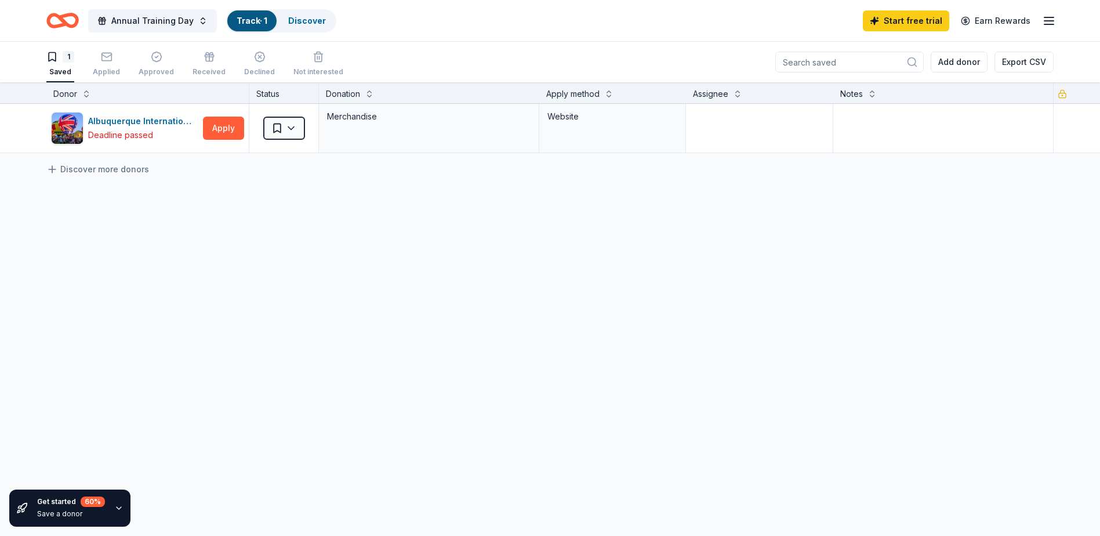
scroll to position [1, 0]
click at [166, 22] on span "Annual Training Day" at bounding box center [152, 21] width 82 height 14
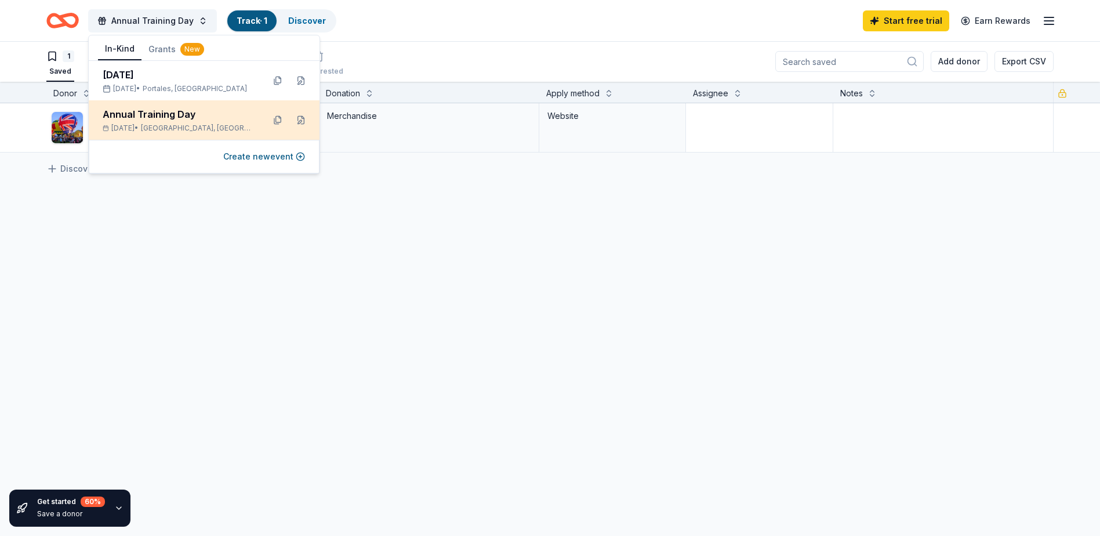
click at [212, 121] on div "Annual Training Day" at bounding box center [179, 114] width 152 height 14
click at [186, 126] on span "[GEOGRAPHIC_DATA], [GEOGRAPHIC_DATA]" at bounding box center [198, 128] width 114 height 9
click at [301, 121] on button at bounding box center [301, 120] width 19 height 19
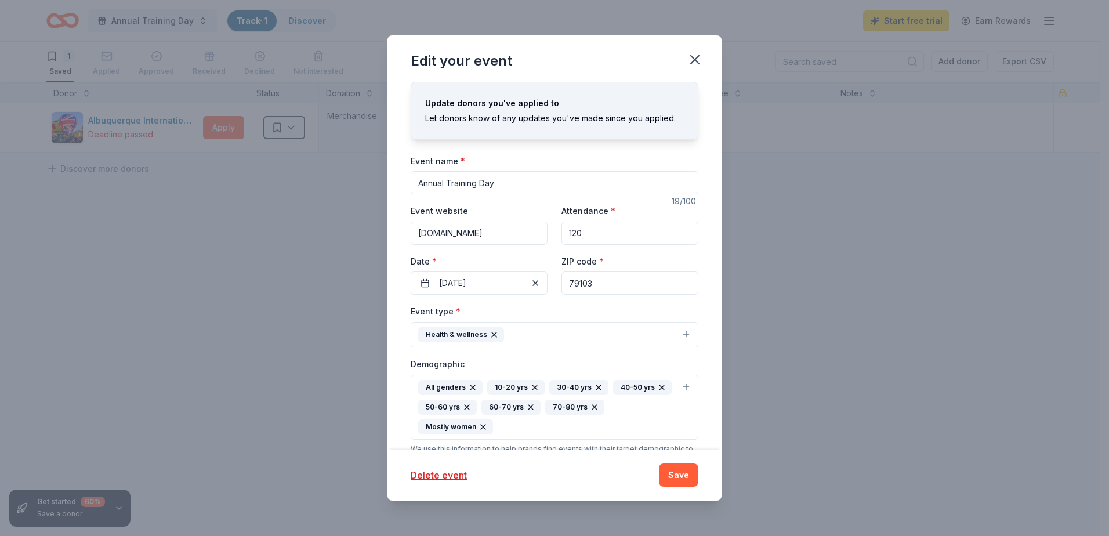
drag, startPoint x: 608, startPoint y: 280, endPoint x: 460, endPoint y: 256, distance: 150.4
click at [460, 256] on div "Event website [DOMAIN_NAME] Attendance * 120 Date * [DATE] ZIP code * 79103" at bounding box center [555, 249] width 288 height 91
type input "10003"
click at [671, 470] on button "Save" at bounding box center [678, 474] width 39 height 23
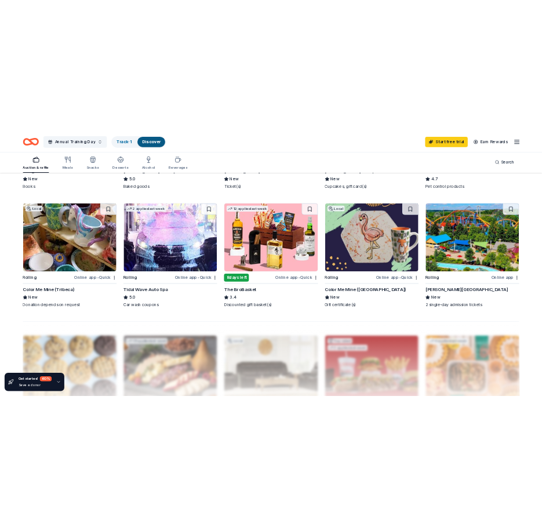
scroll to position [812, 0]
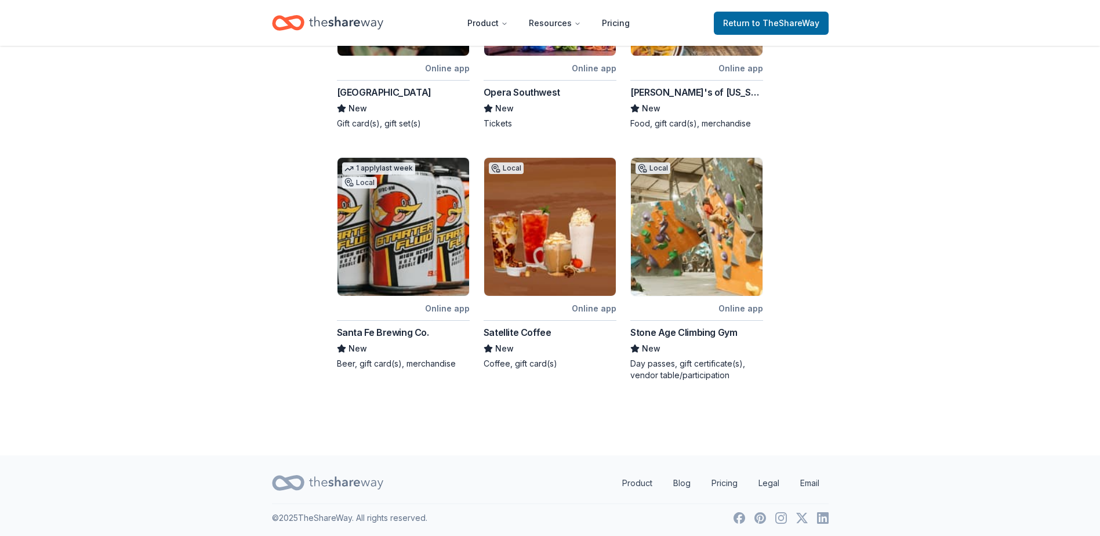
scroll to position [592, 0]
